Goal: Find specific page/section: Find specific page/section

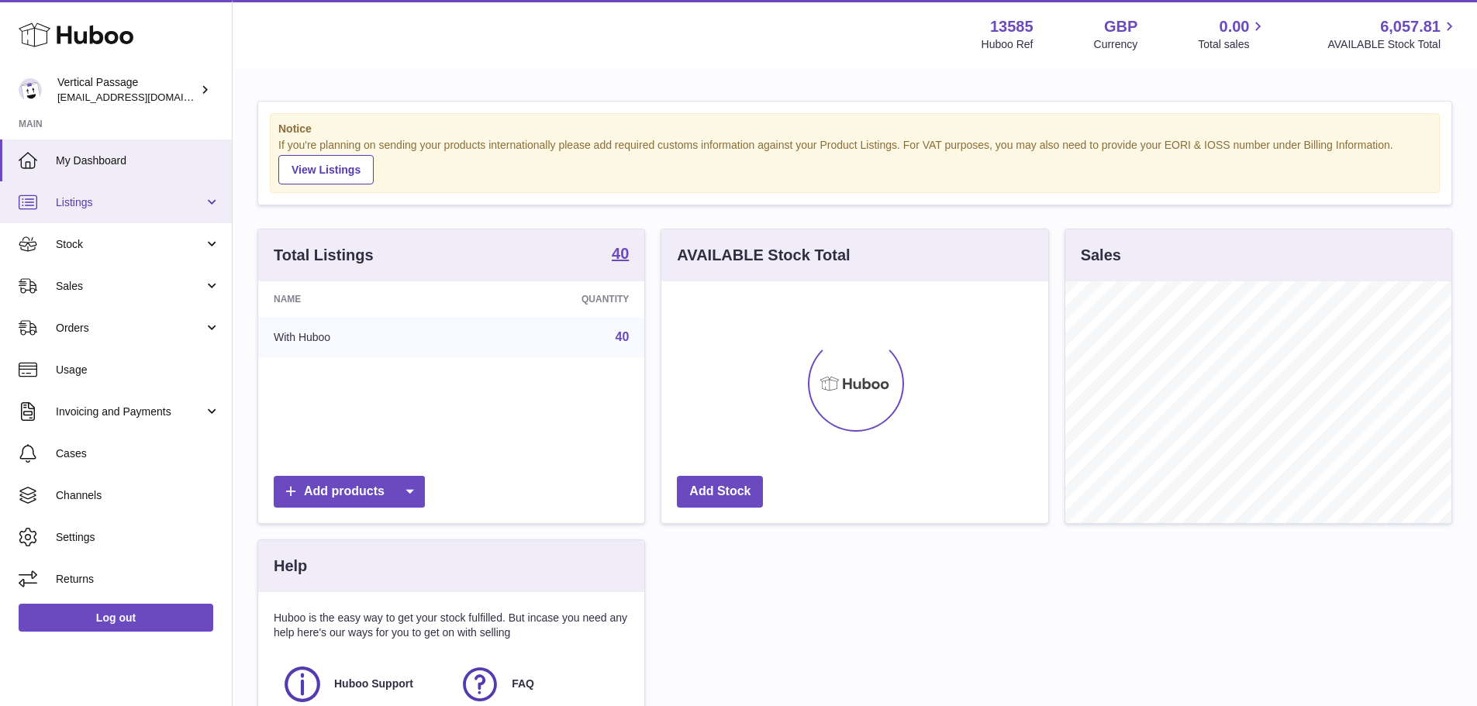
scroll to position [242, 387]
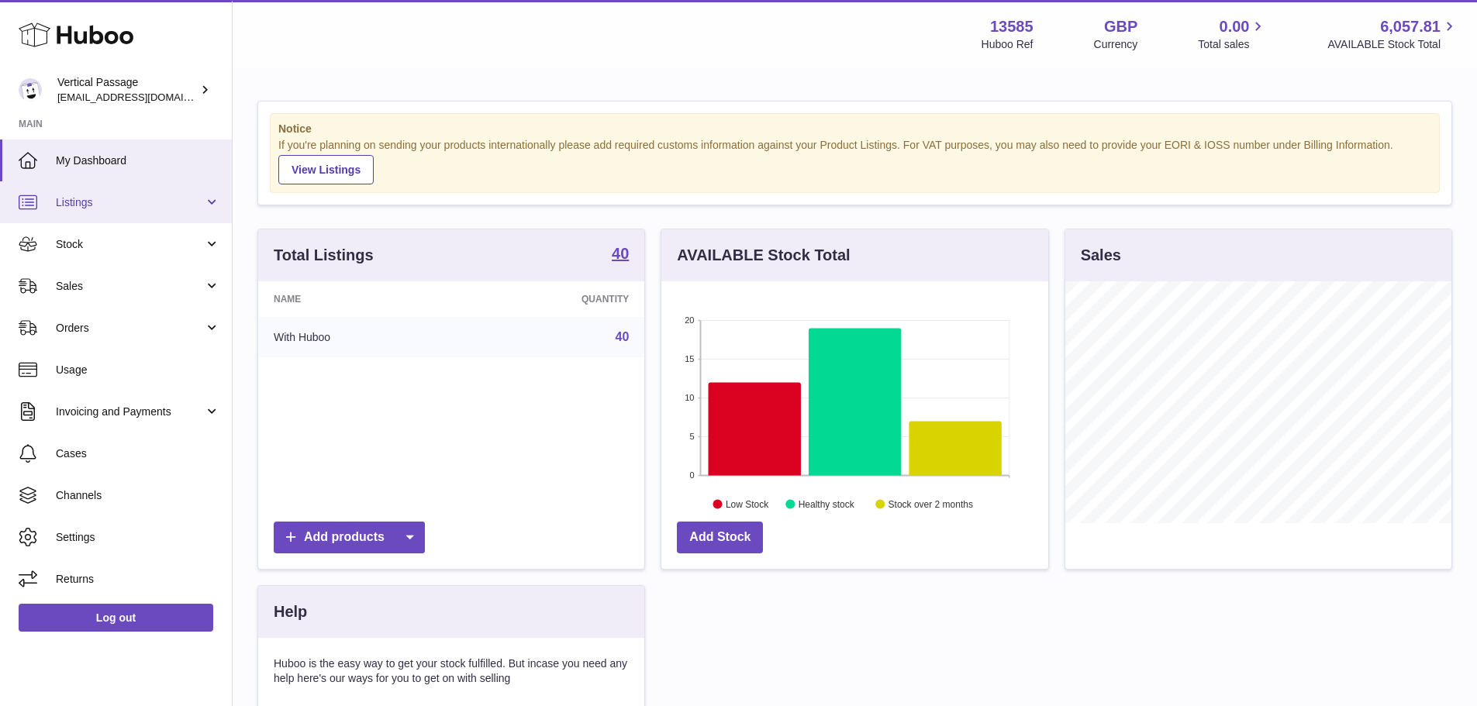
click at [95, 216] on link "Listings" at bounding box center [116, 202] width 232 height 42
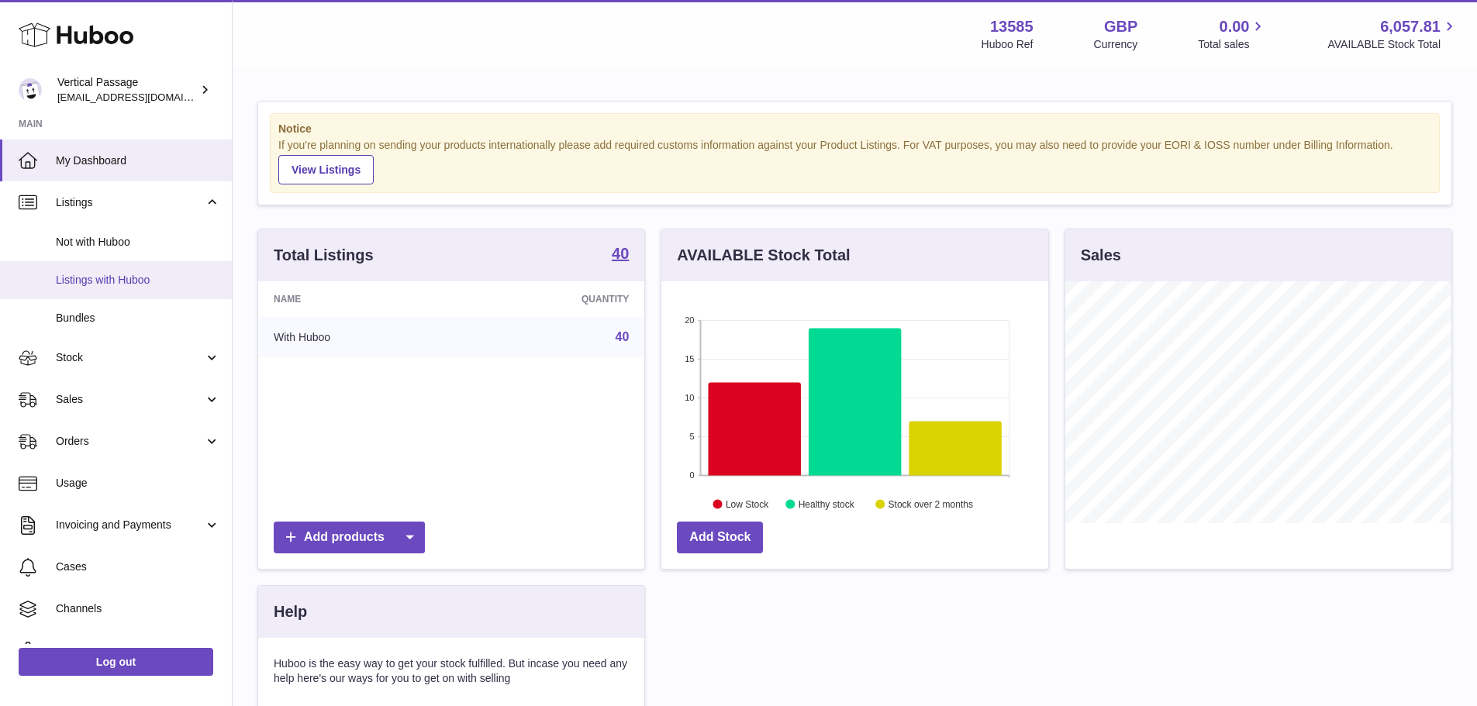
click at [95, 284] on span "Listings with Huboo" at bounding box center [138, 280] width 164 height 15
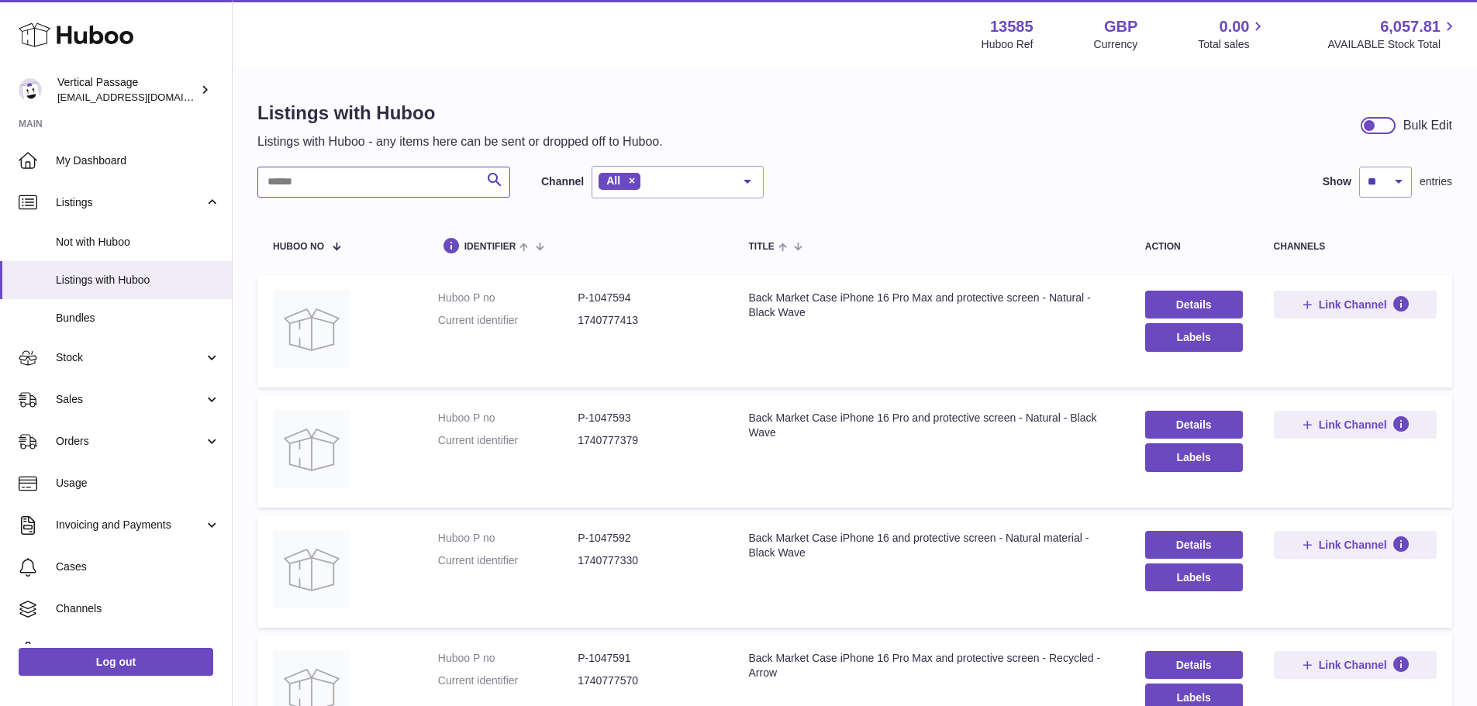
click at [335, 182] on input "text" at bounding box center [383, 182] width 253 height 31
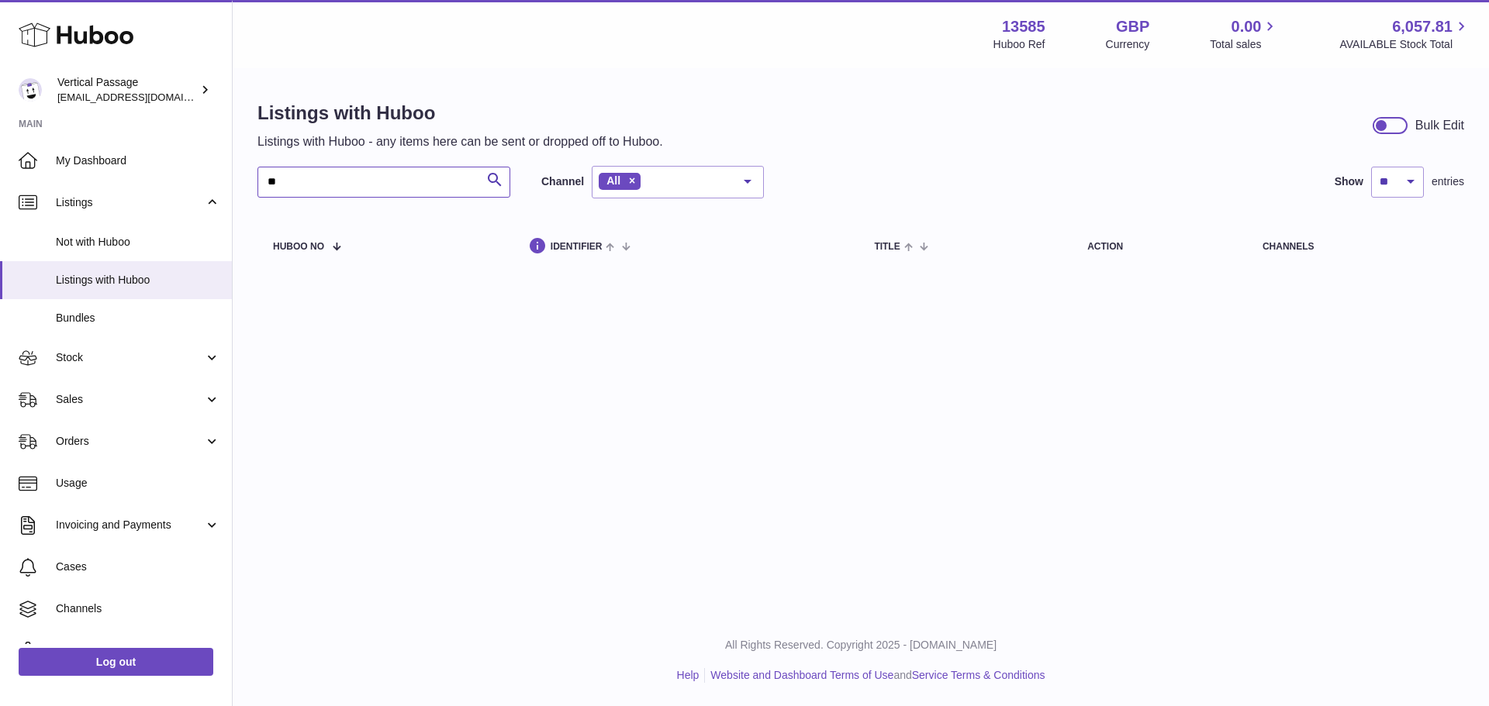
type input "*"
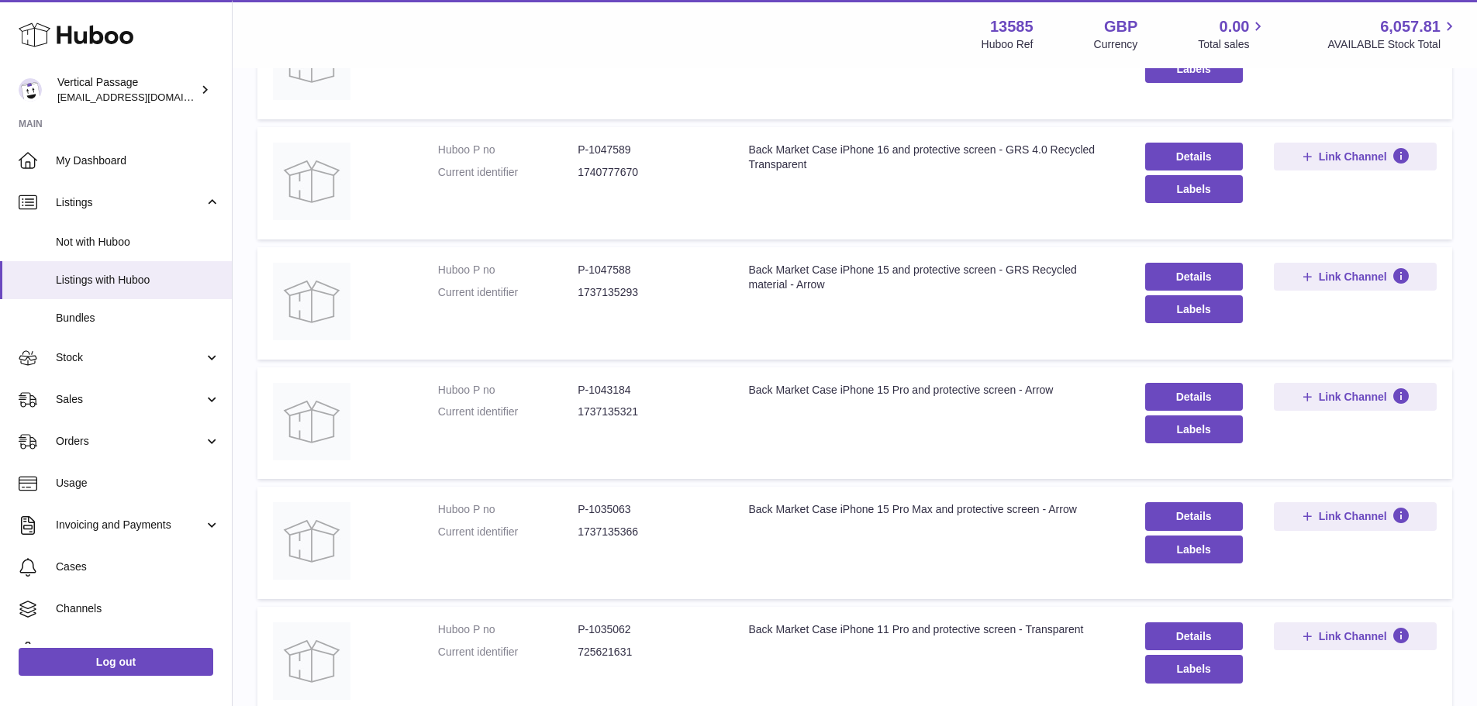
scroll to position [932, 0]
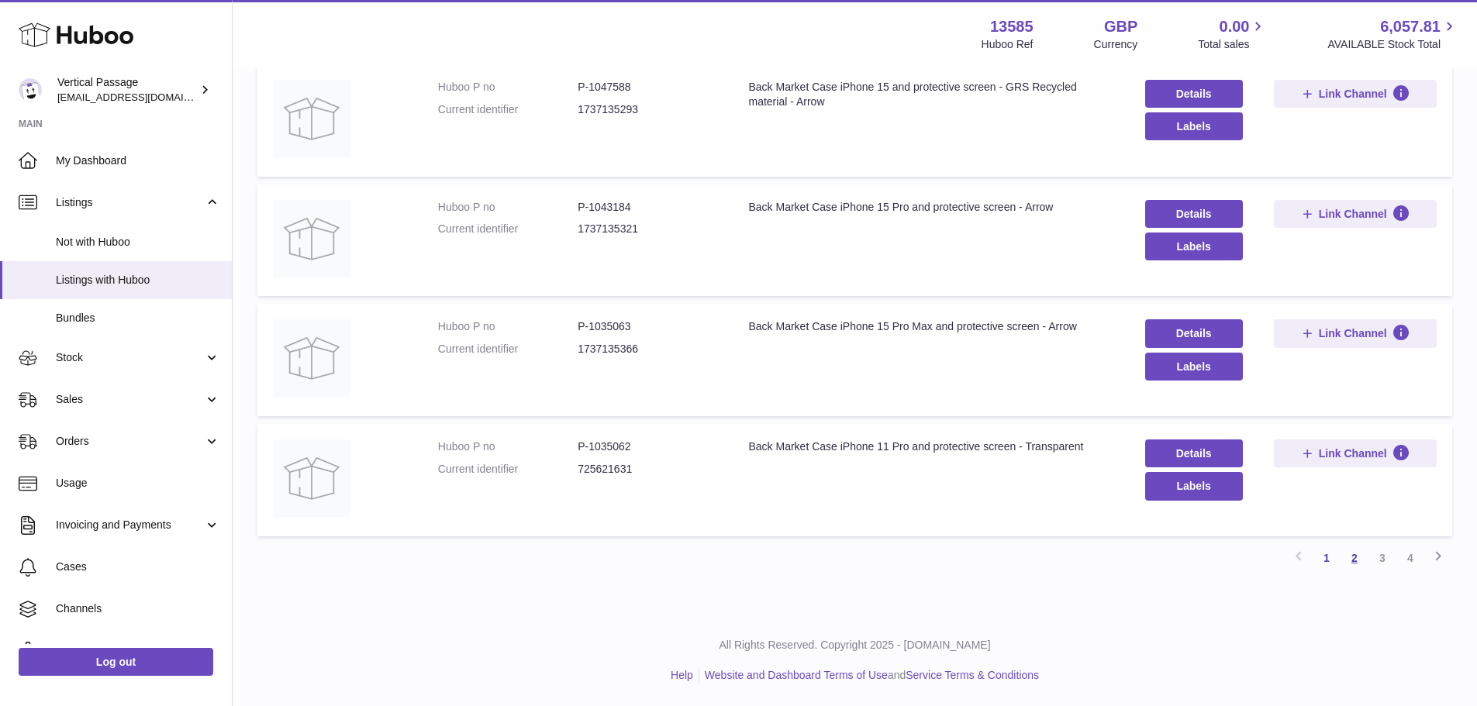
click at [1348, 557] on link "2" at bounding box center [1354, 558] width 28 height 28
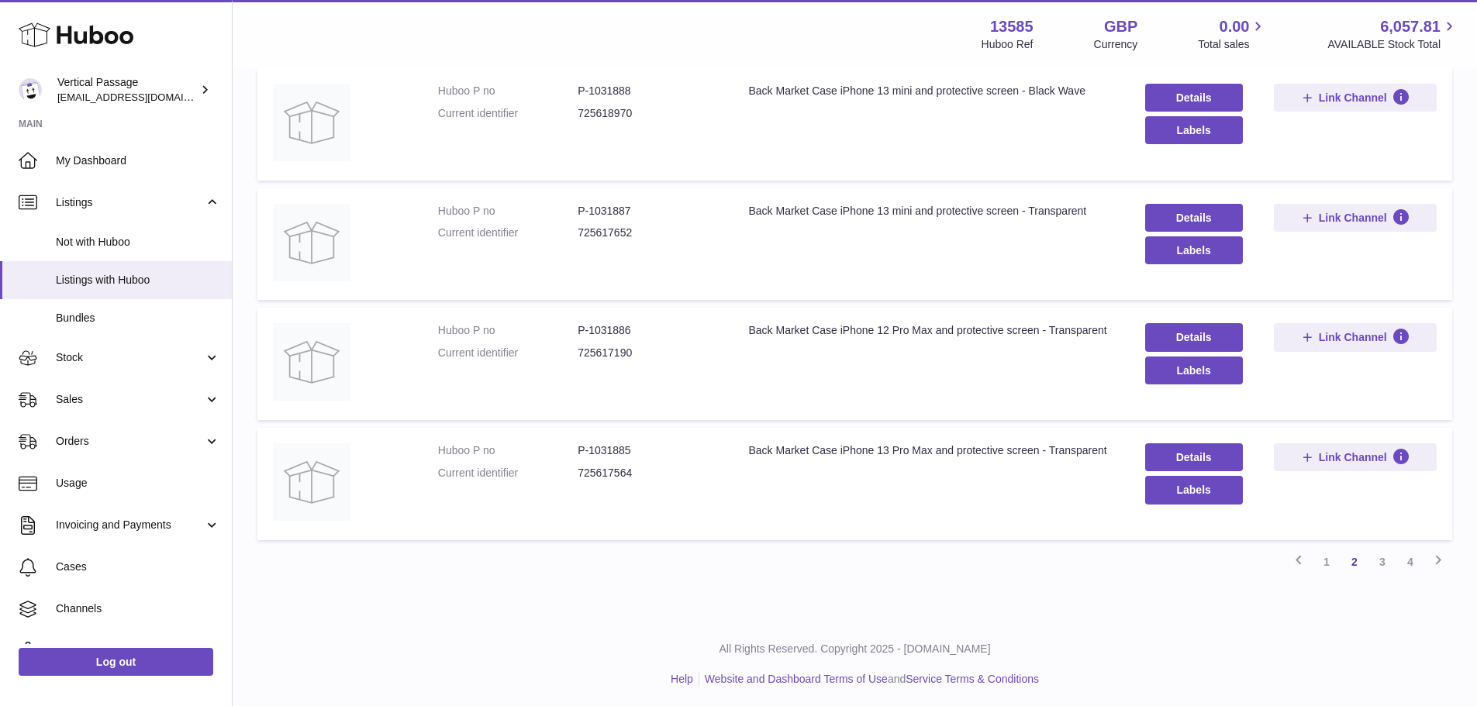
scroll to position [932, 0]
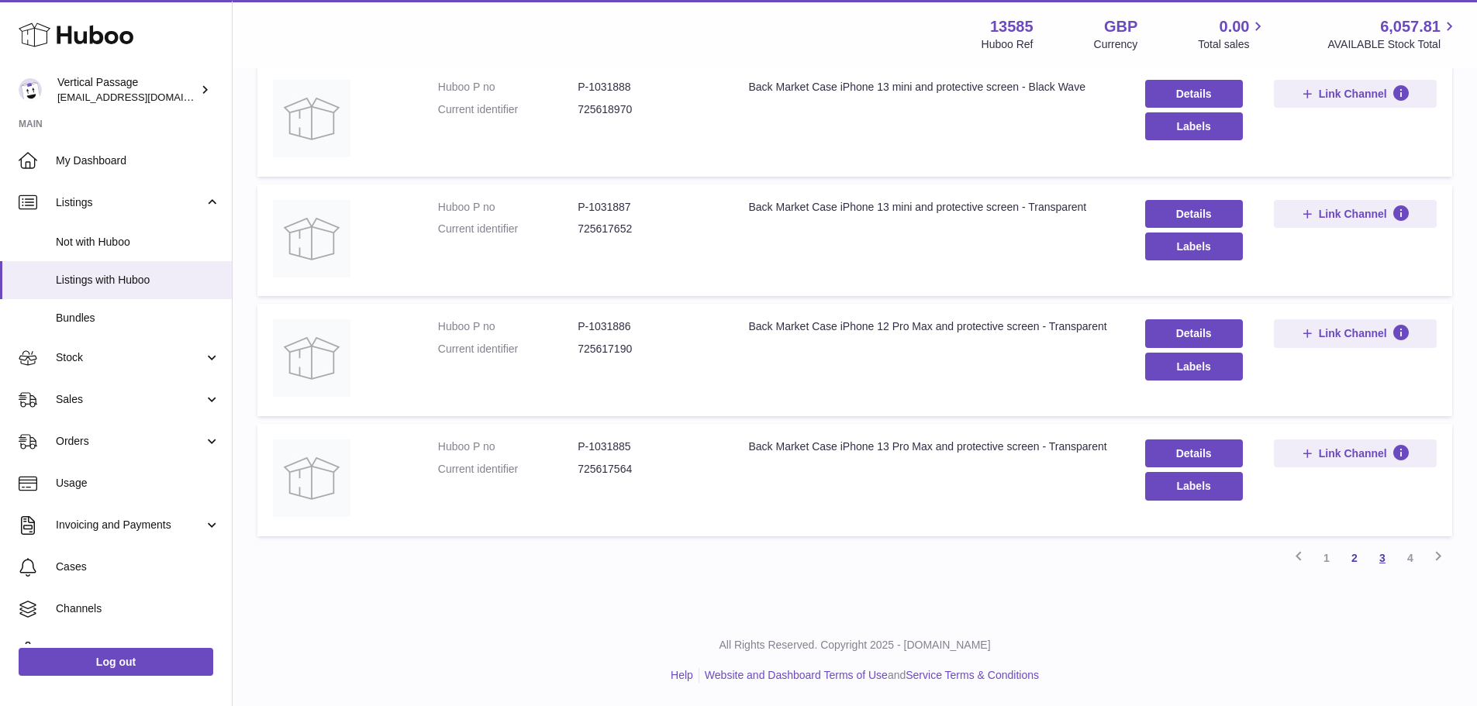
click at [1381, 560] on link "3" at bounding box center [1382, 558] width 28 height 28
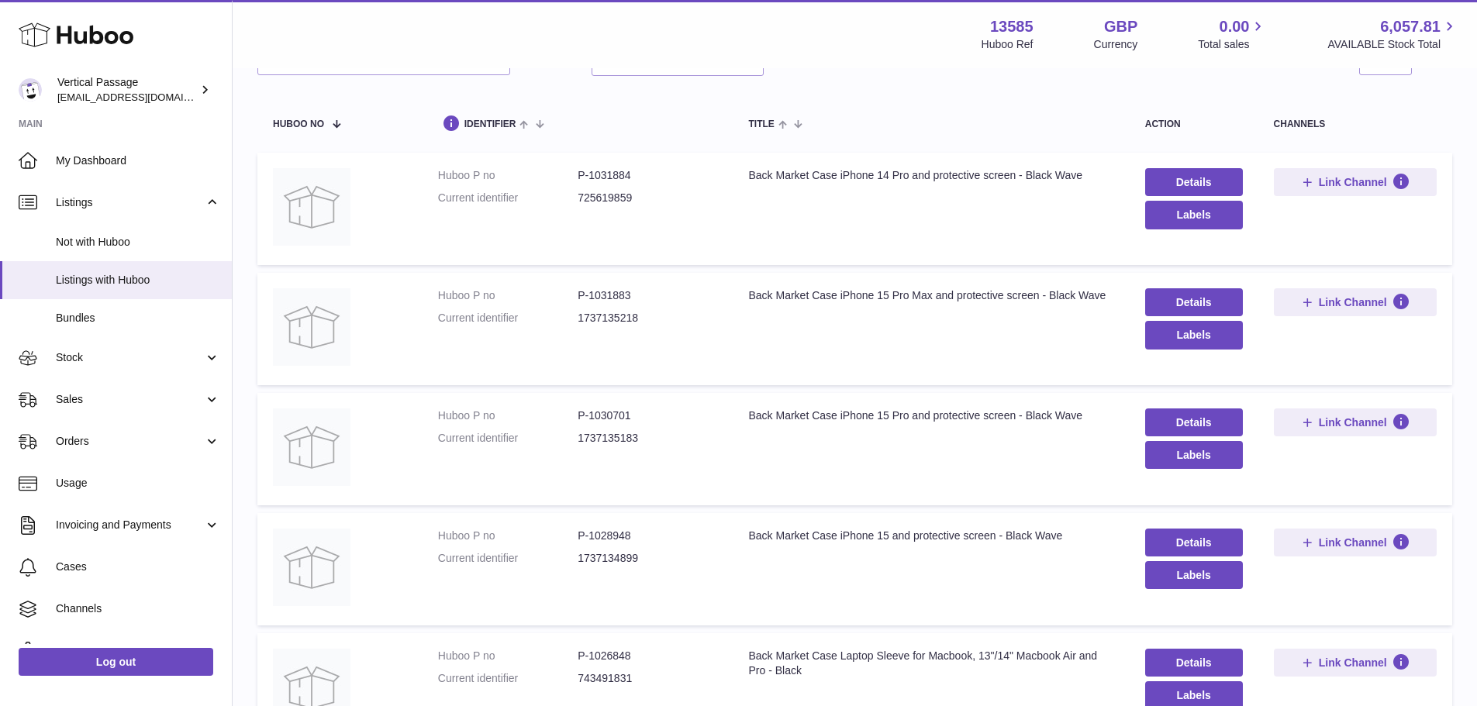
scroll to position [225, 0]
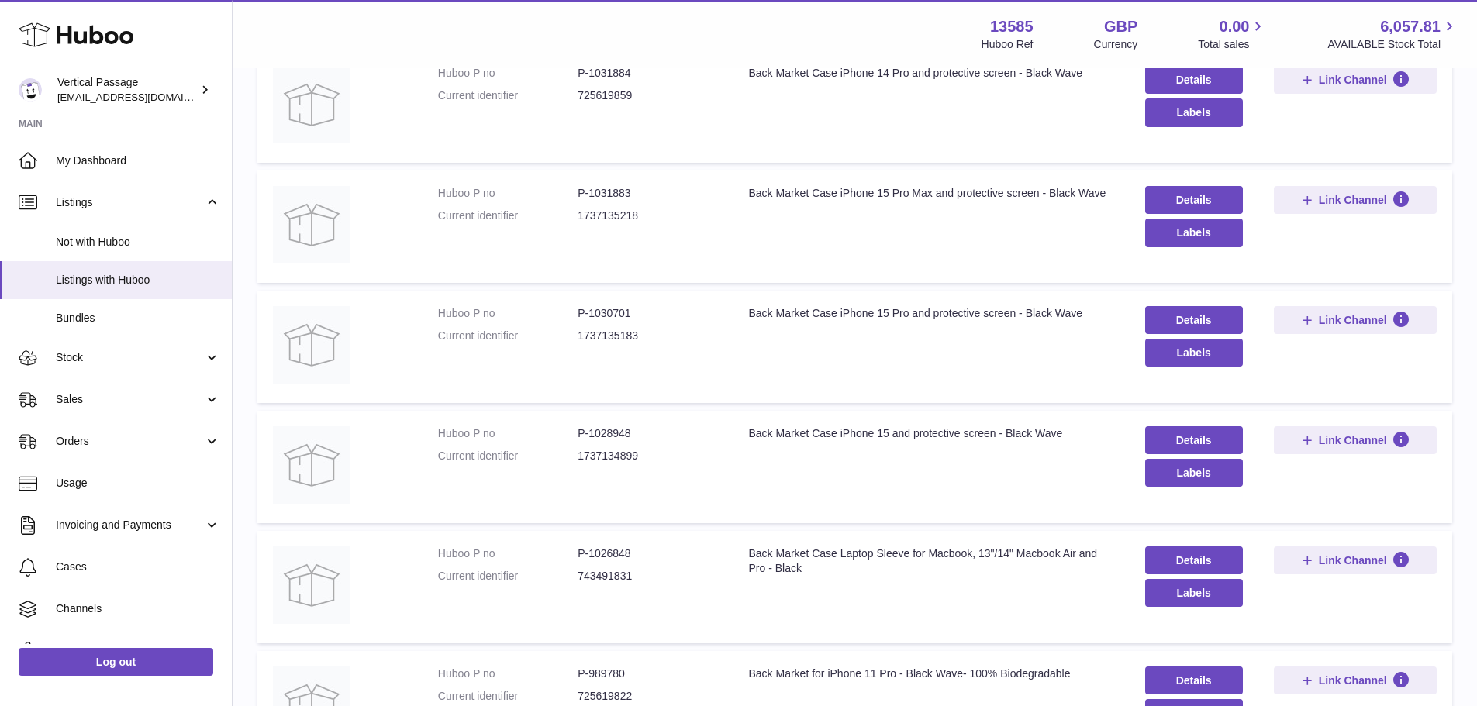
click at [622, 550] on dd "P-1026848" at bounding box center [648, 554] width 140 height 15
copy dd "1026848"
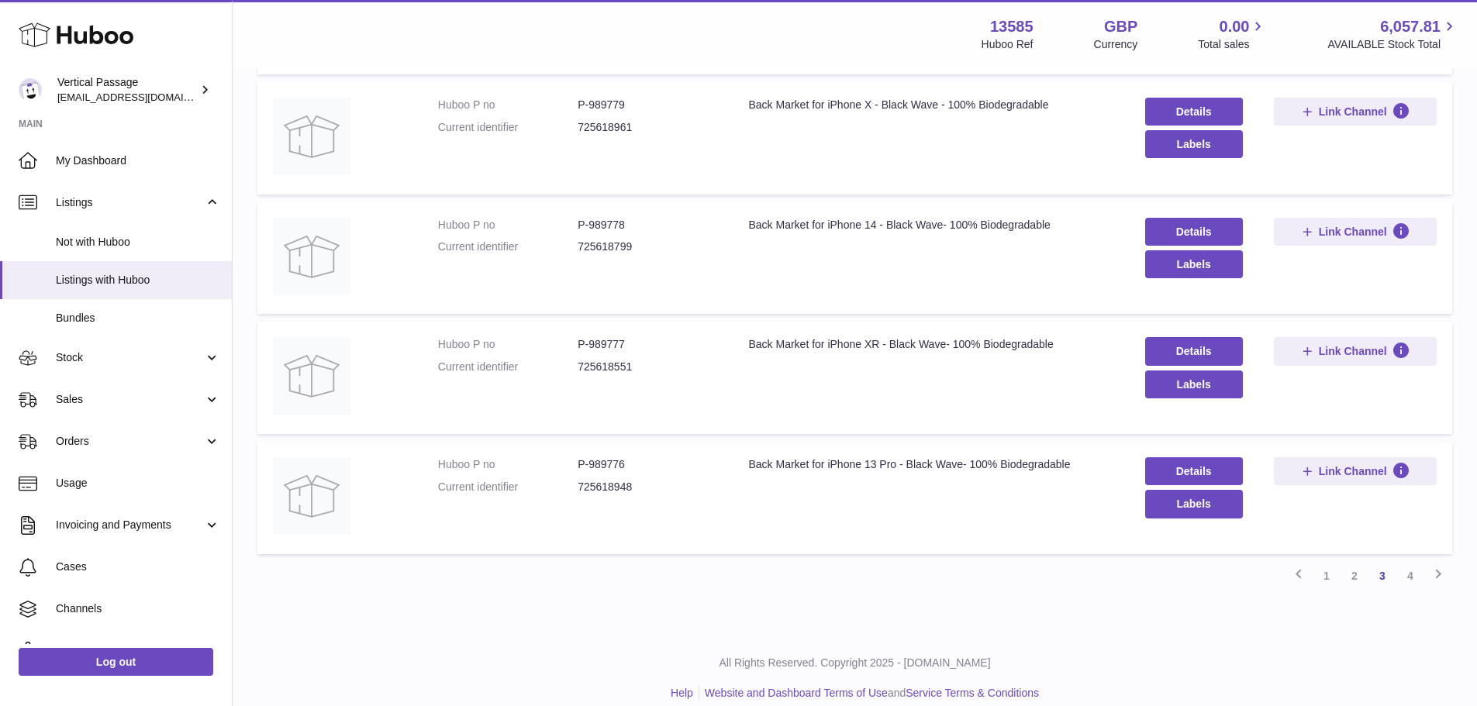
scroll to position [923, 0]
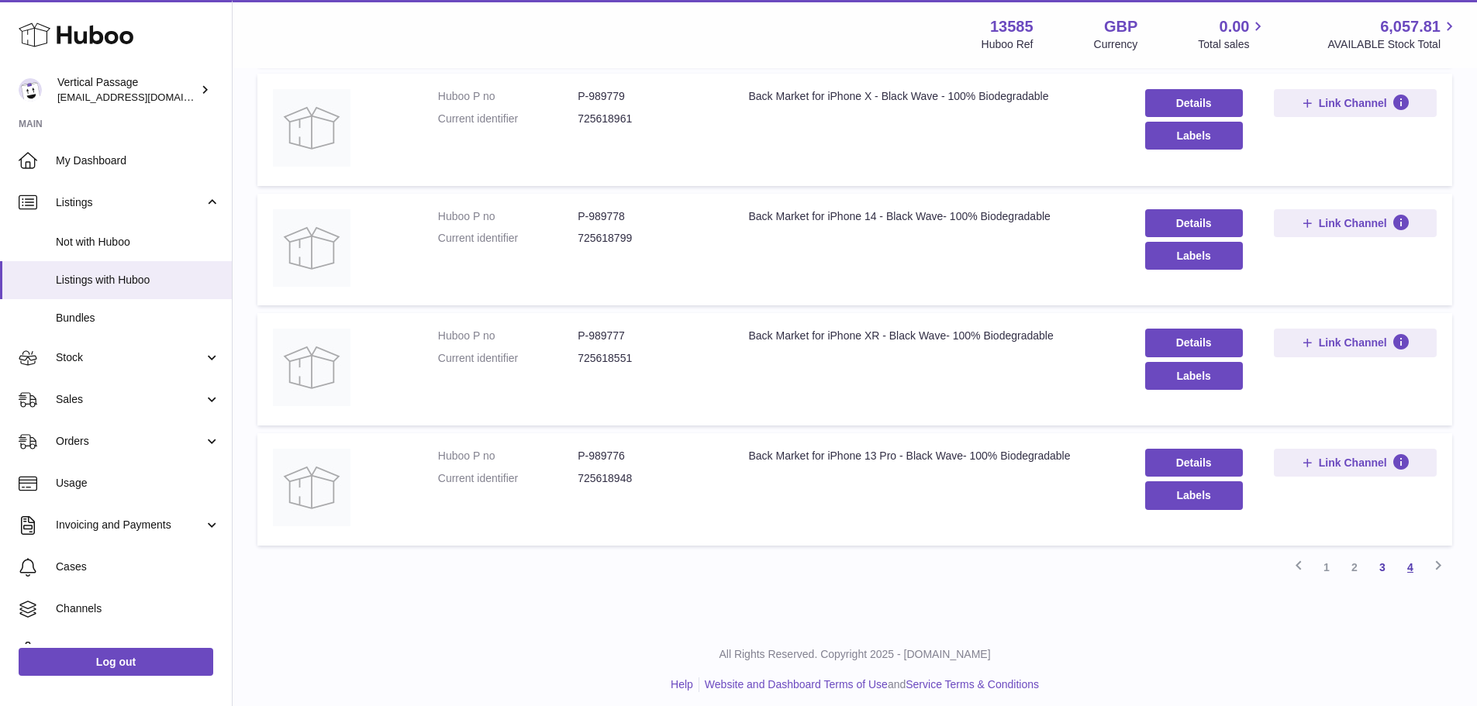
click at [1409, 578] on link "4" at bounding box center [1410, 568] width 28 height 28
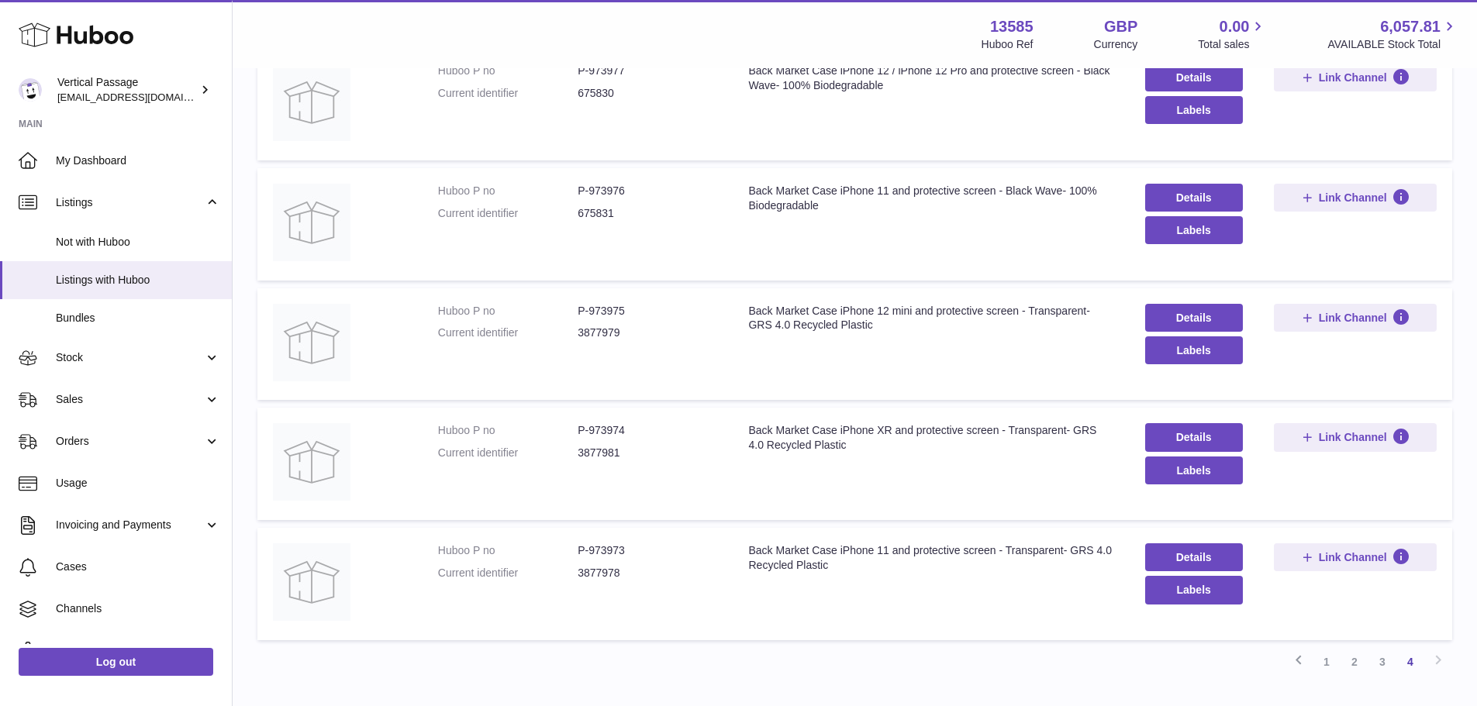
scroll to position [845, 0]
